Goal: Information Seeking & Learning: Learn about a topic

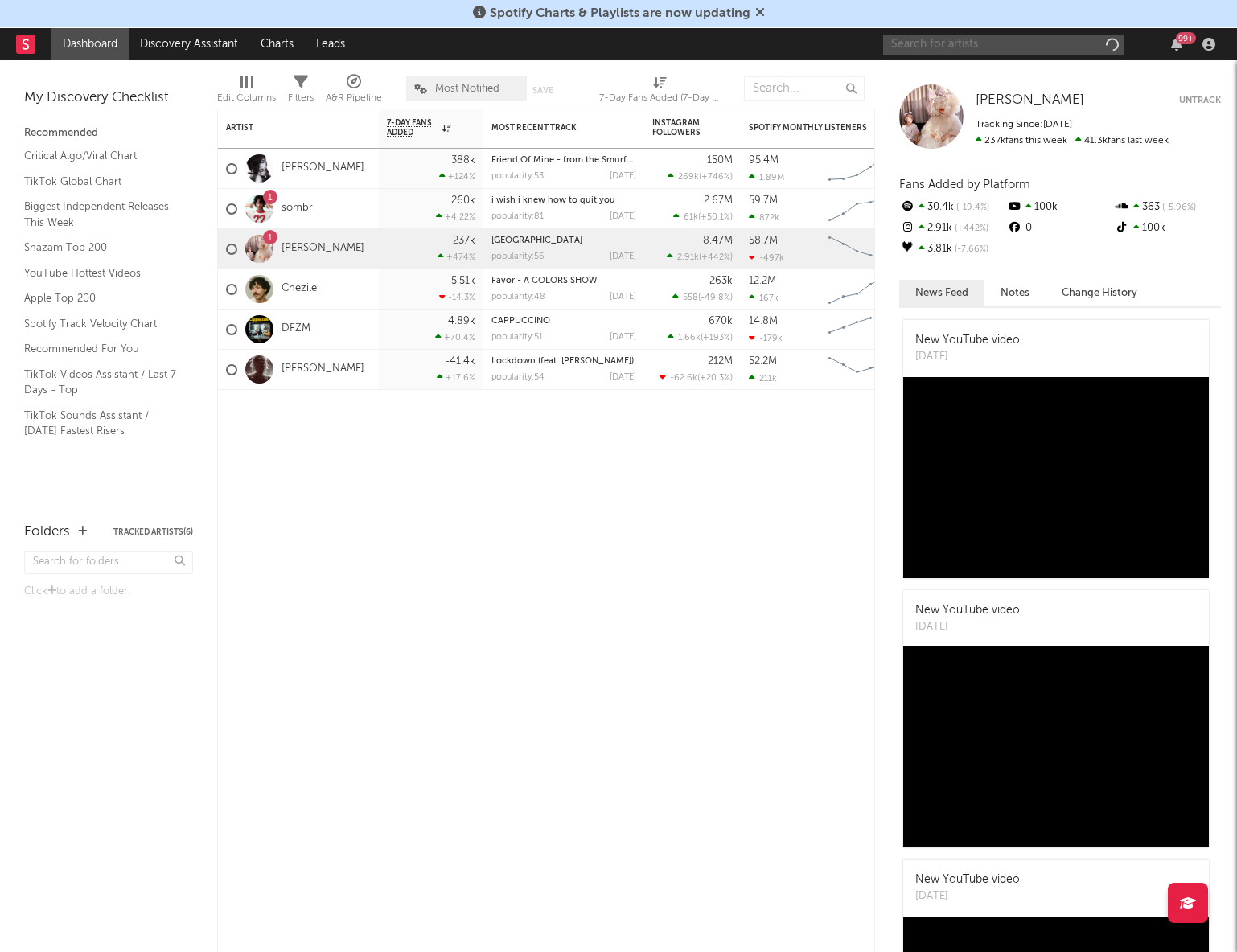
click at [975, 37] on input "text" at bounding box center [1004, 44] width 242 height 21
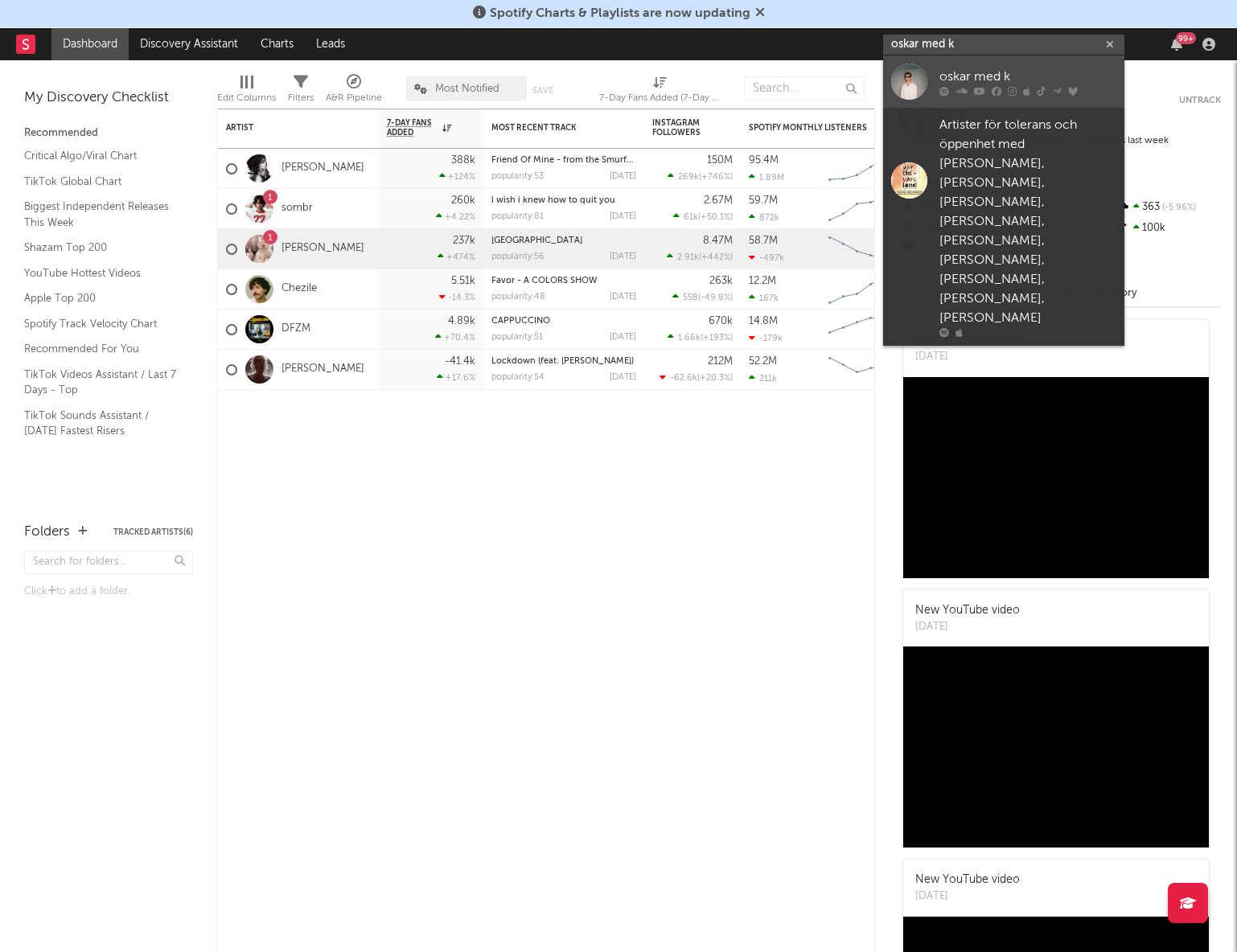
type input "oskar med k"
click at [974, 79] on div "oskar med k" at bounding box center [1028, 76] width 177 height 20
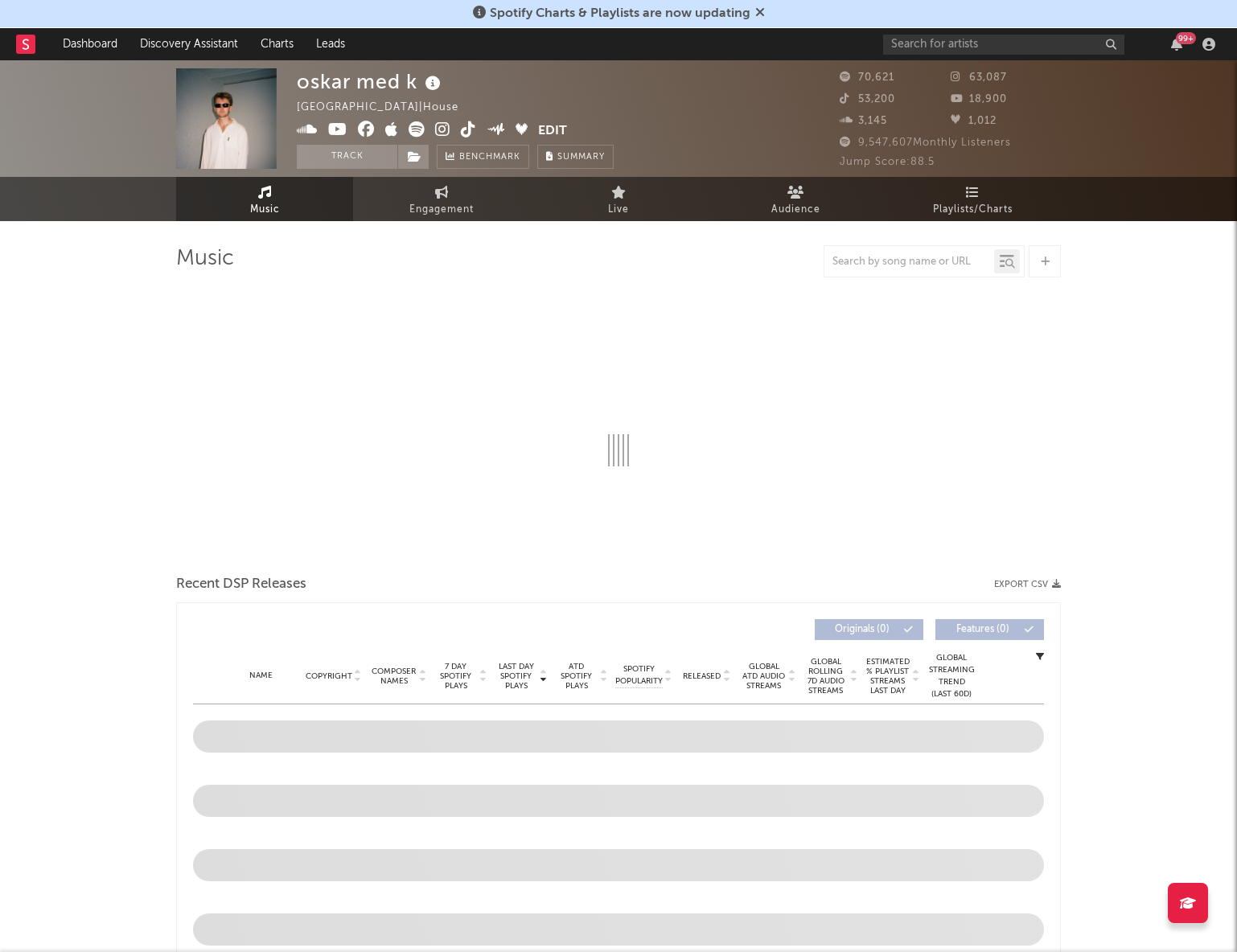
select select "6m"
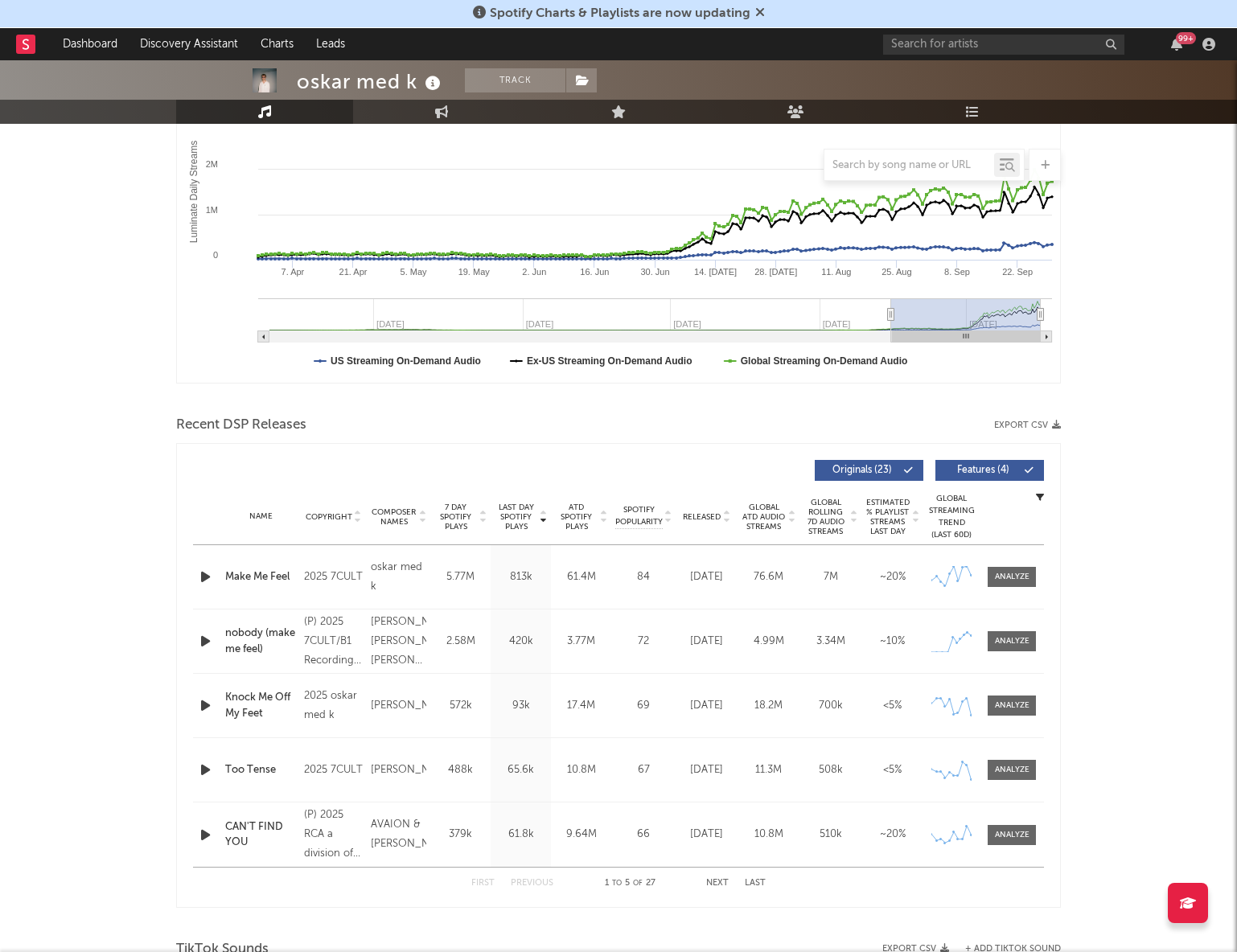
scroll to position [291, 0]
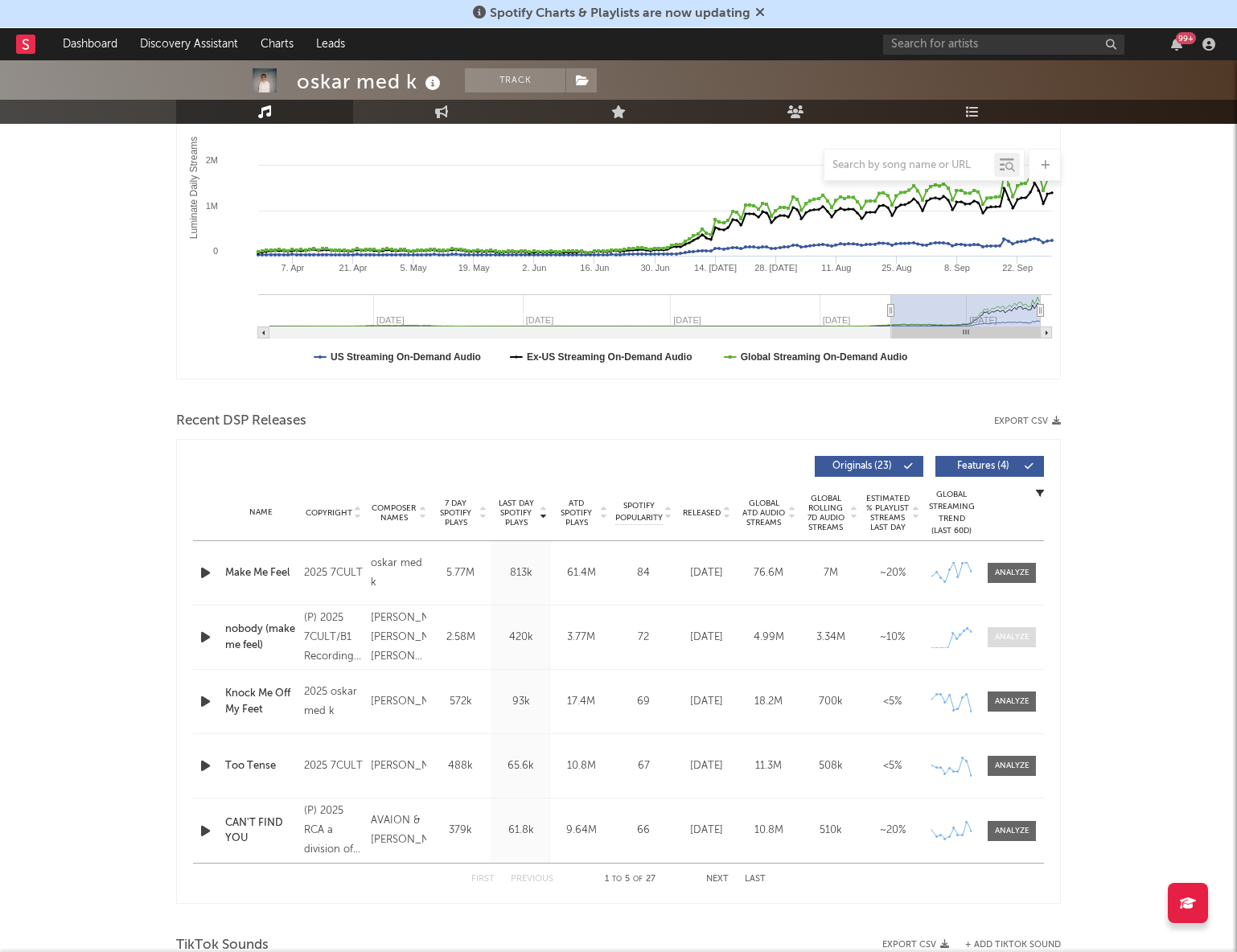
click at [1030, 631] on span at bounding box center [1011, 637] width 48 height 21
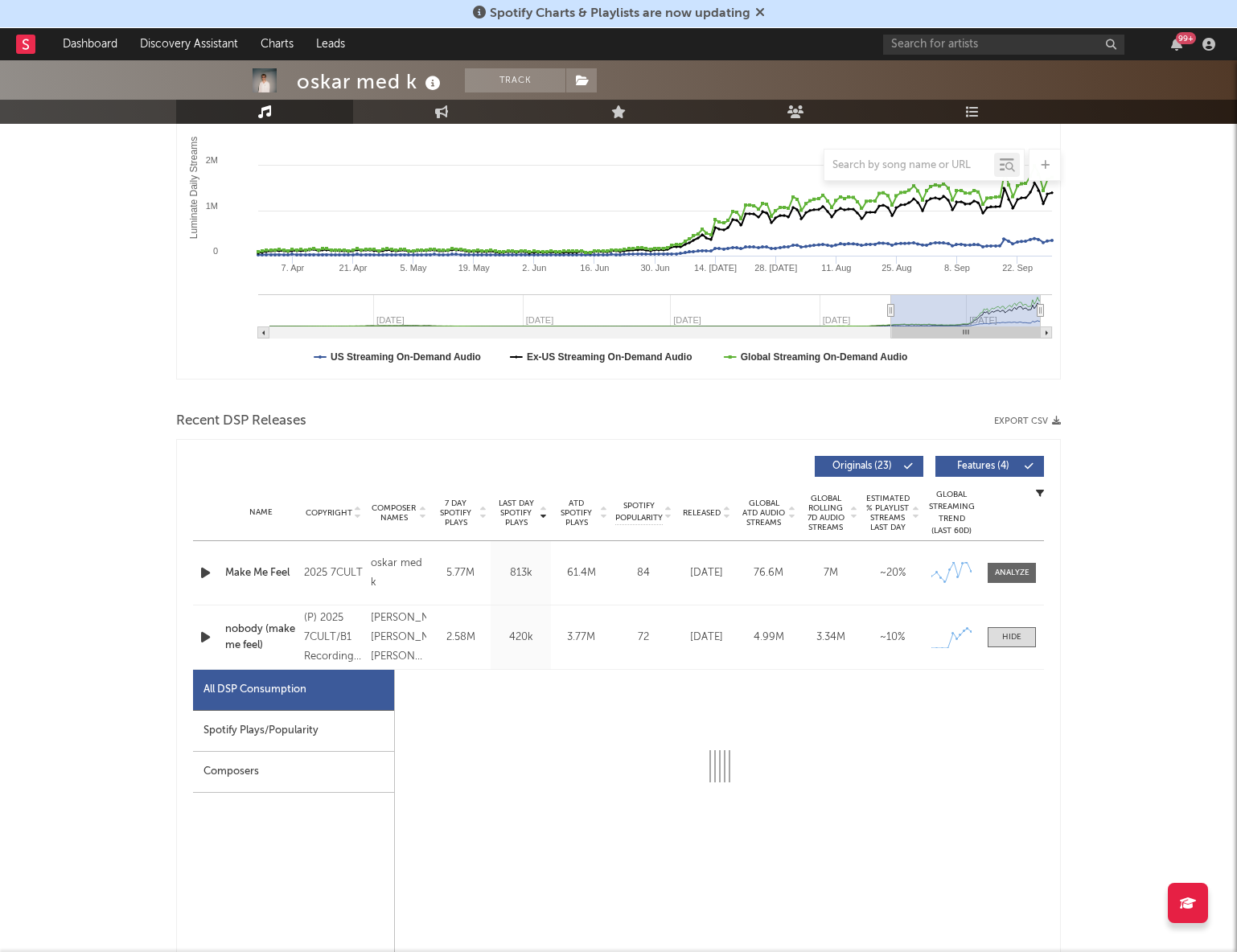
select select "1w"
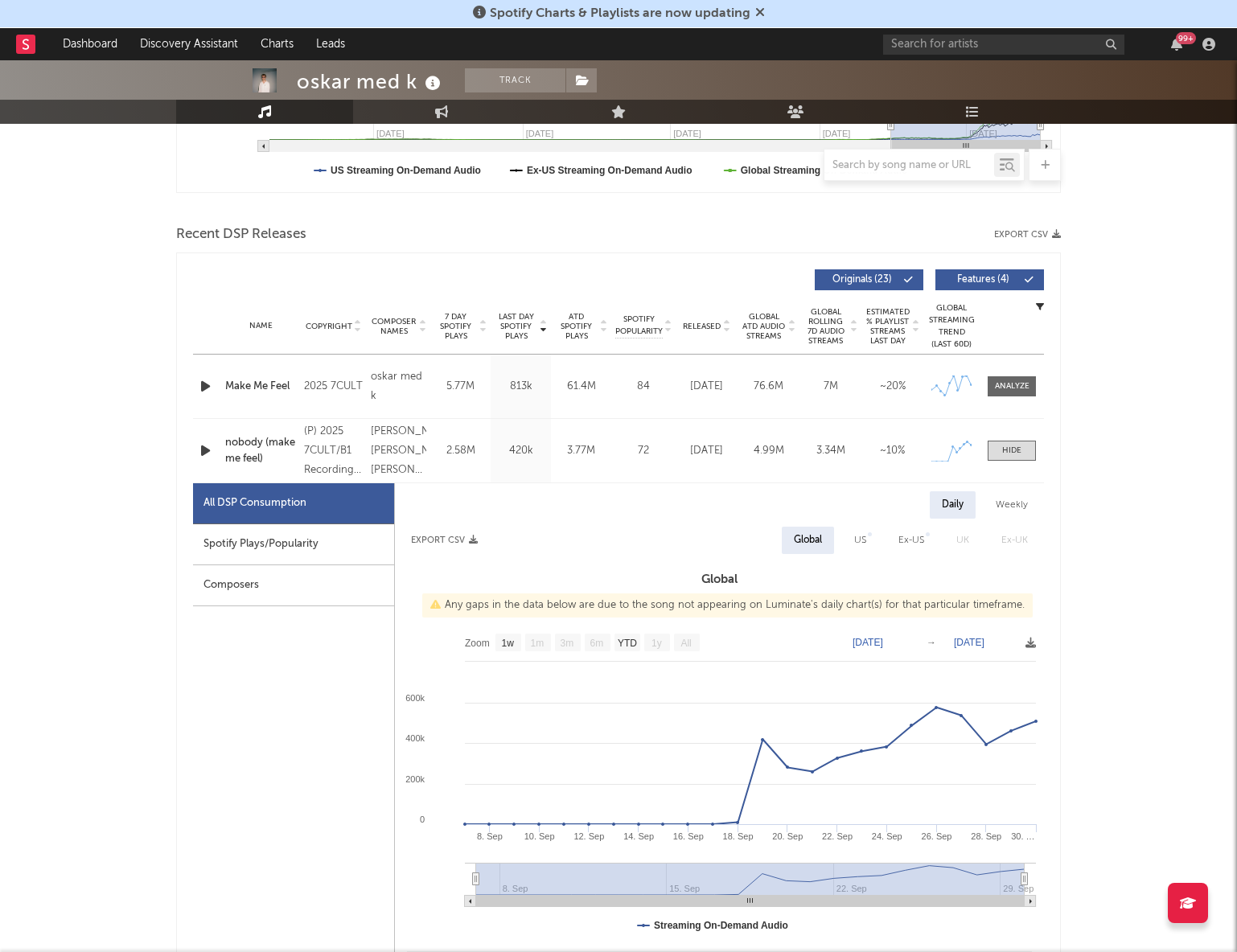
scroll to position [478, 0]
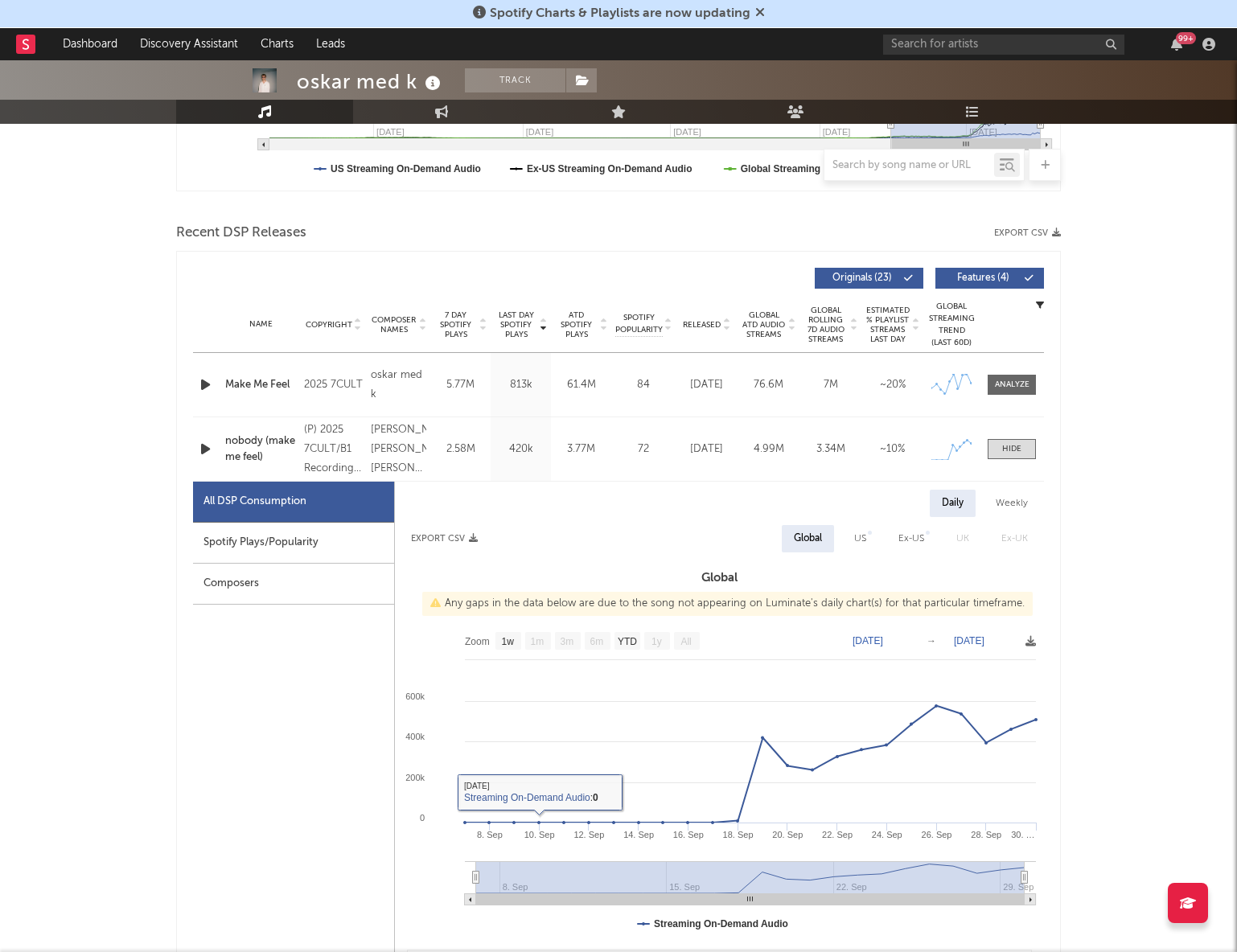
click at [255, 533] on div "Spotify Plays/Popularity" at bounding box center [294, 543] width 202 height 41
select select "1w"
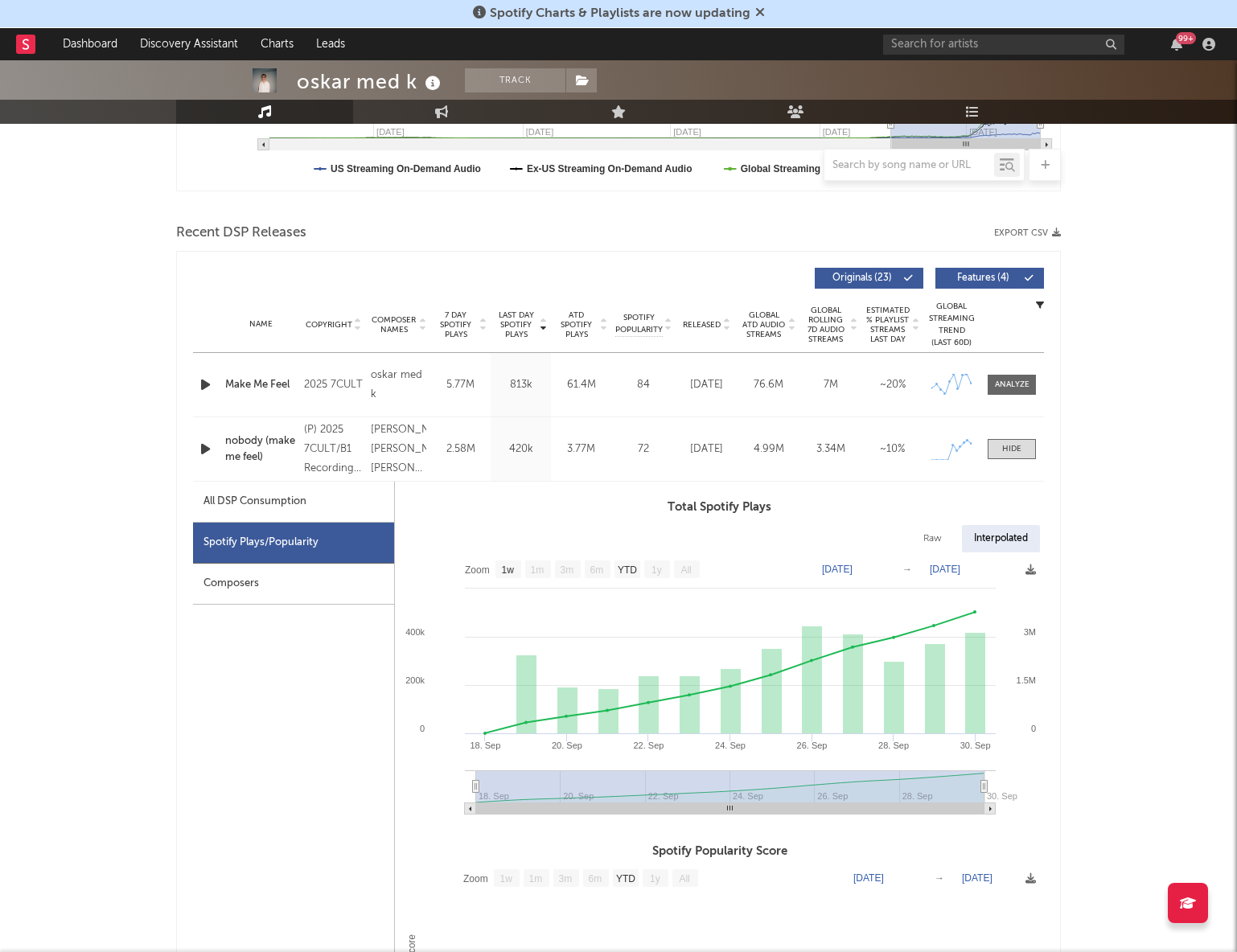
click at [629, 475] on div "Name nobody (make me feel) Copyright (P) 2025 7CULT/B1 Recordings GmbH, a Sony …" at bounding box center [618, 449] width 851 height 64
click at [626, 582] on rect at bounding box center [719, 689] width 649 height 273
click at [499, 573] on rect at bounding box center [508, 569] width 25 height 18
select select "1w"
type input "[DATE]"
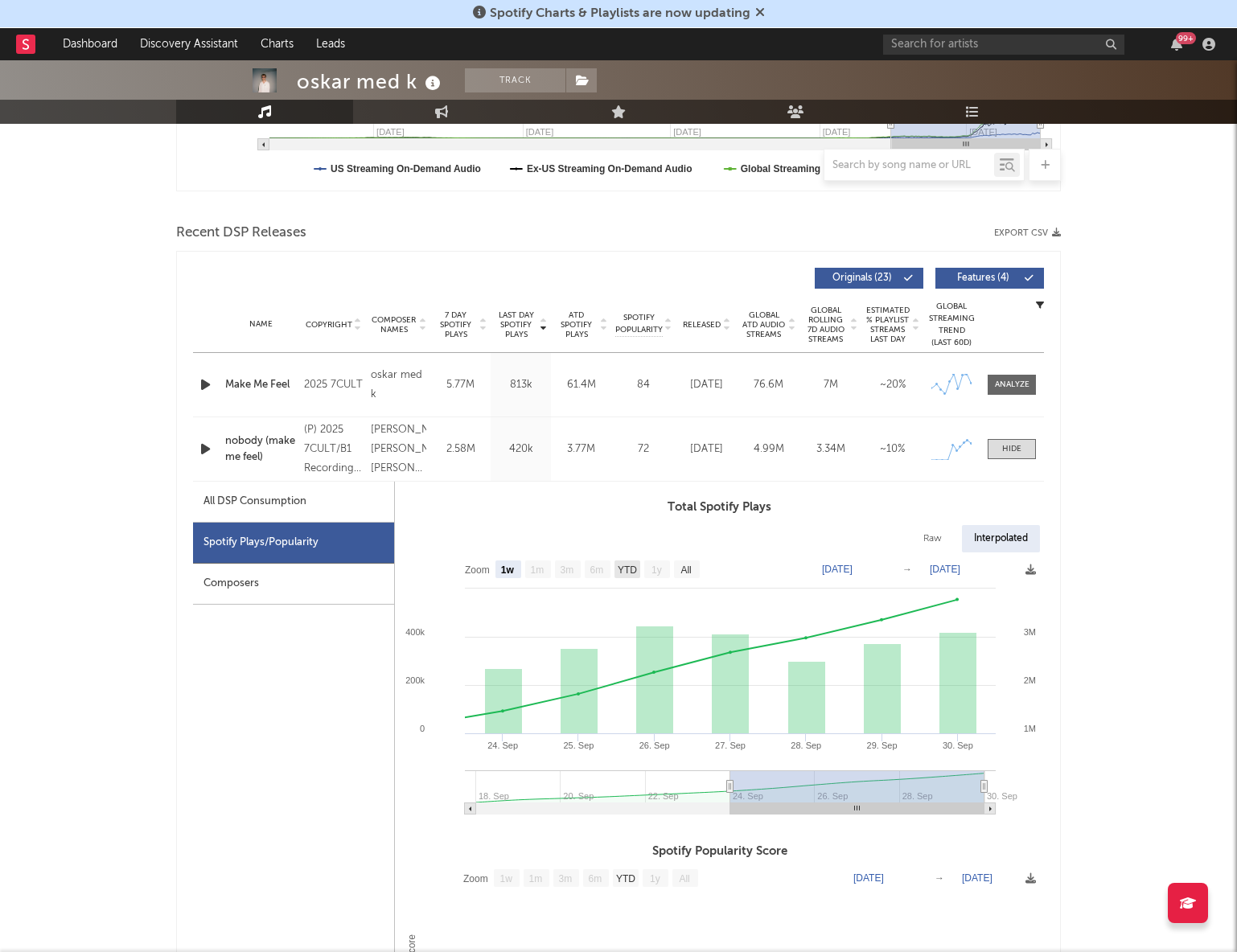
click at [631, 569] on text "YTD" at bounding box center [627, 570] width 20 height 12
select select "YTD"
type input "[DATE]"
